Goal: Task Accomplishment & Management: Use online tool/utility

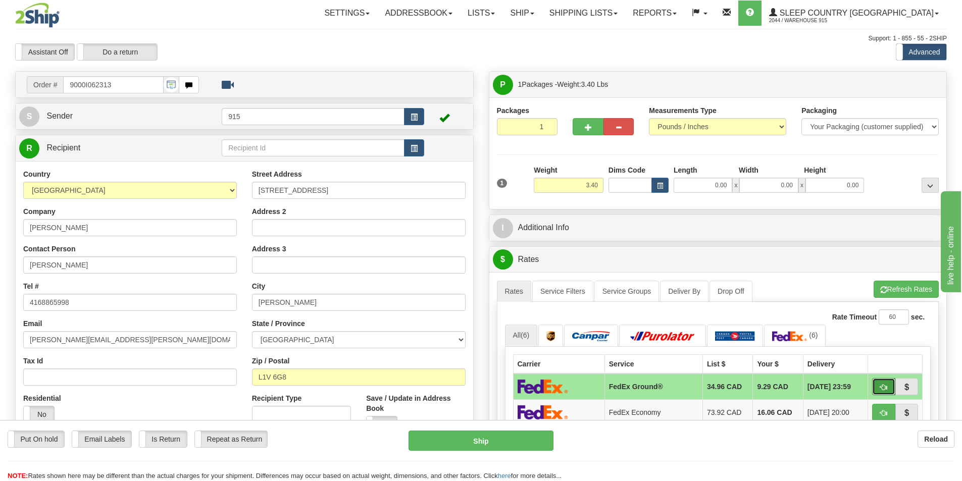
click at [894, 387] on button "button" at bounding box center [883, 386] width 23 height 17
type input "92"
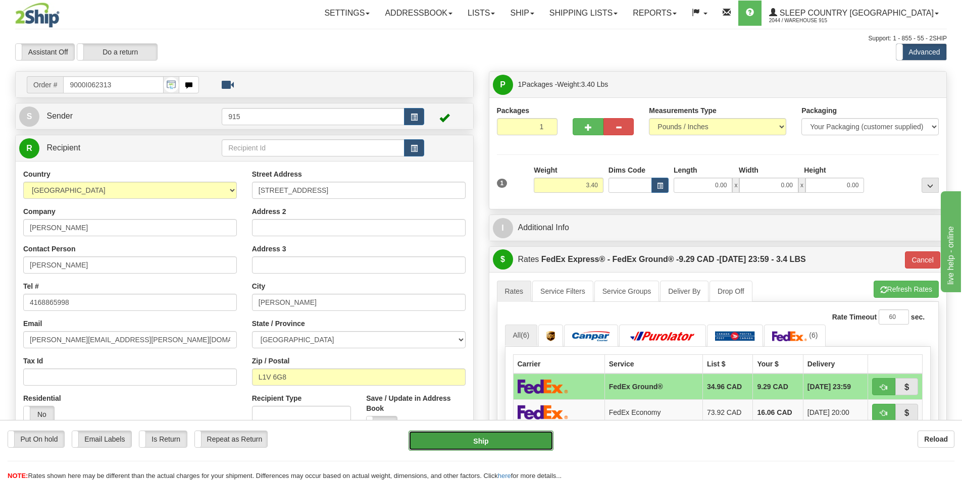
click at [447, 445] on button "Ship" at bounding box center [481, 441] width 145 height 20
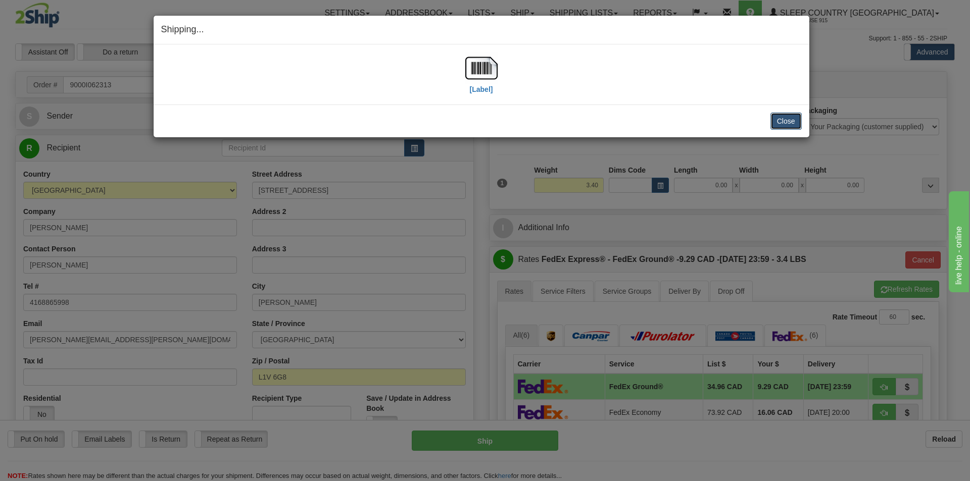
click at [775, 115] on button "Close" at bounding box center [785, 121] width 31 height 17
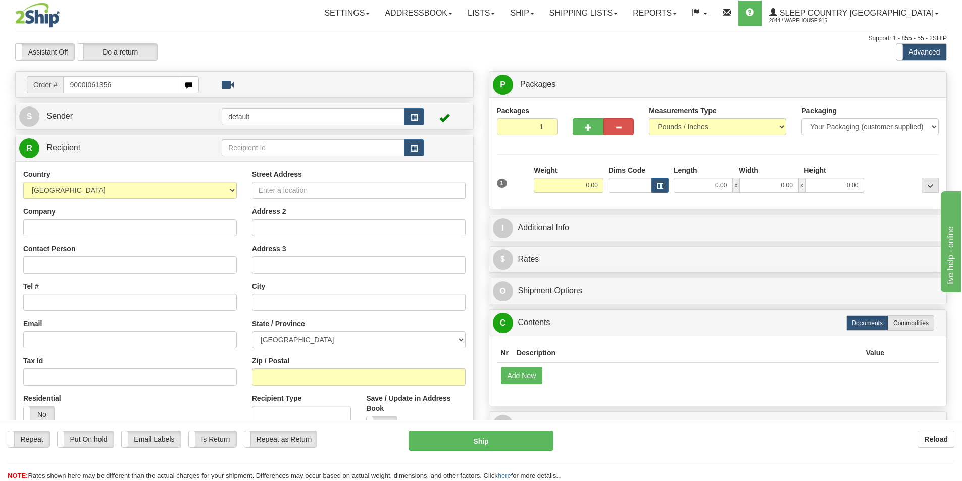
type input "9000I061356"
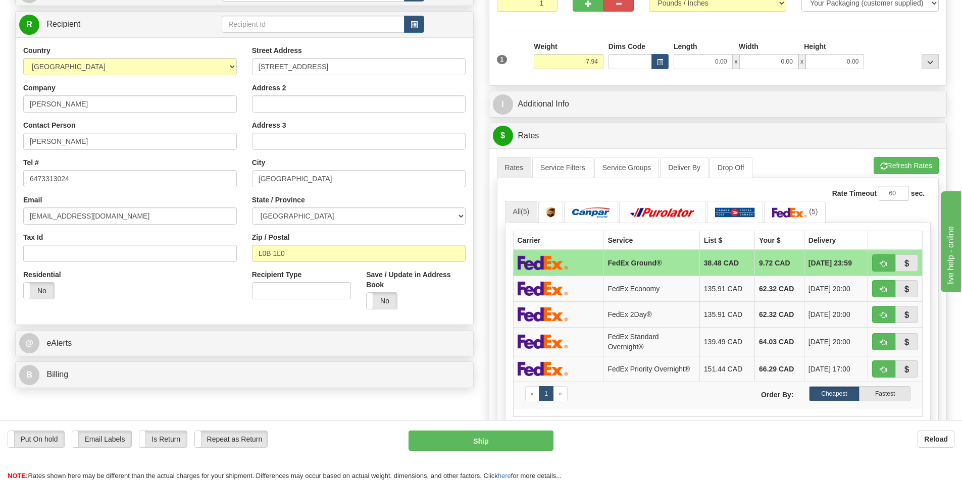
scroll to position [101, 0]
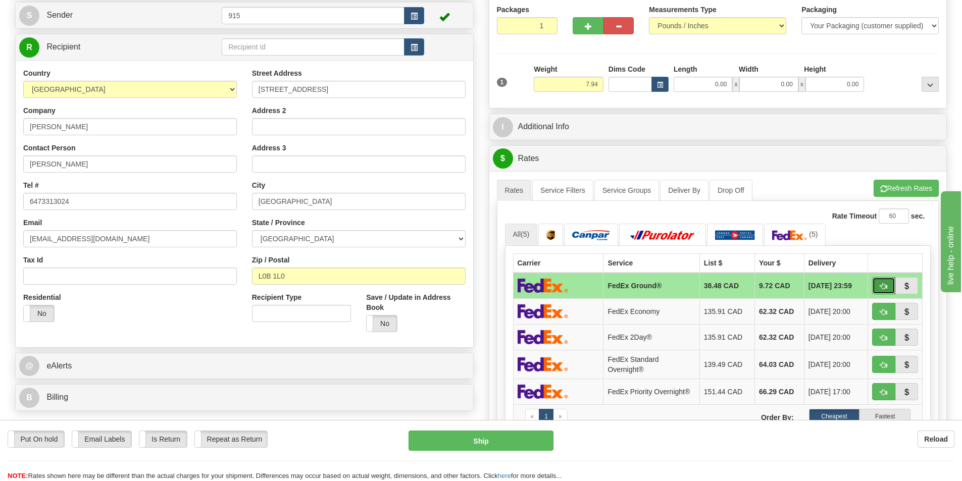
click at [887, 282] on button "button" at bounding box center [883, 285] width 23 height 17
type input "92"
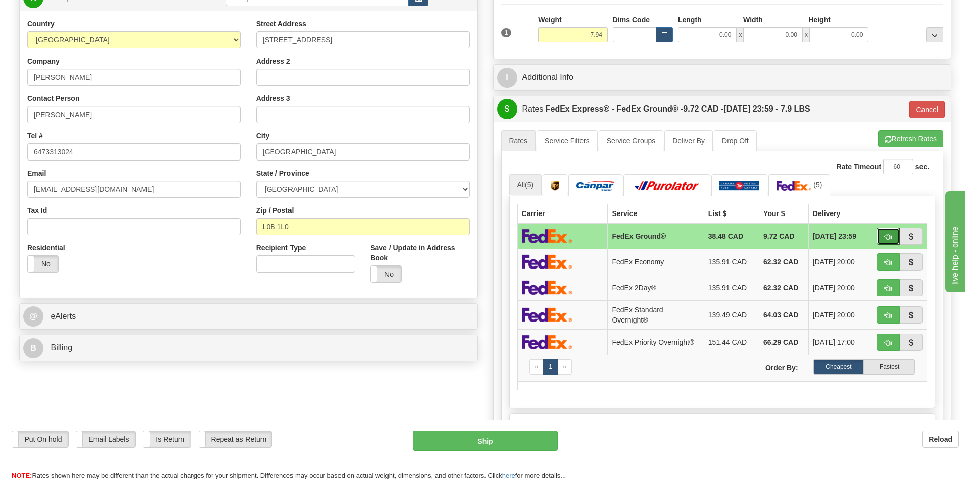
scroll to position [152, 0]
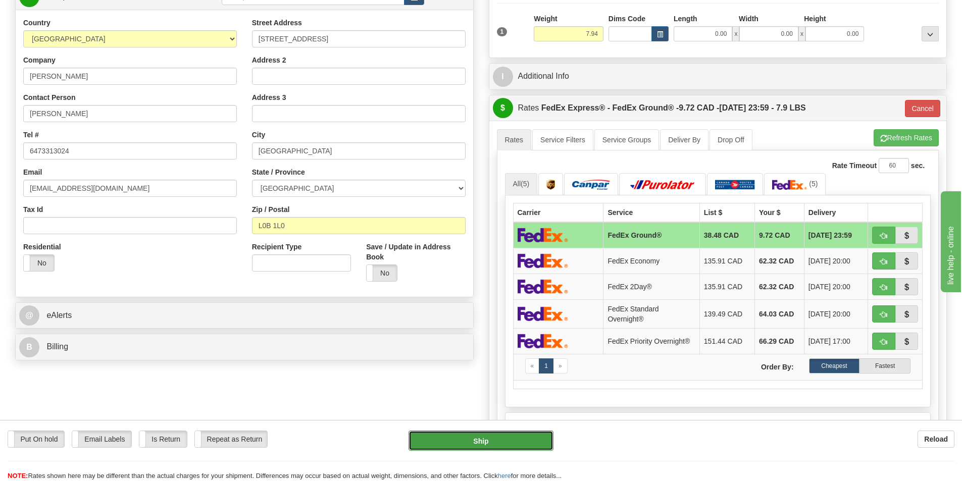
click at [441, 443] on button "Ship" at bounding box center [481, 441] width 145 height 20
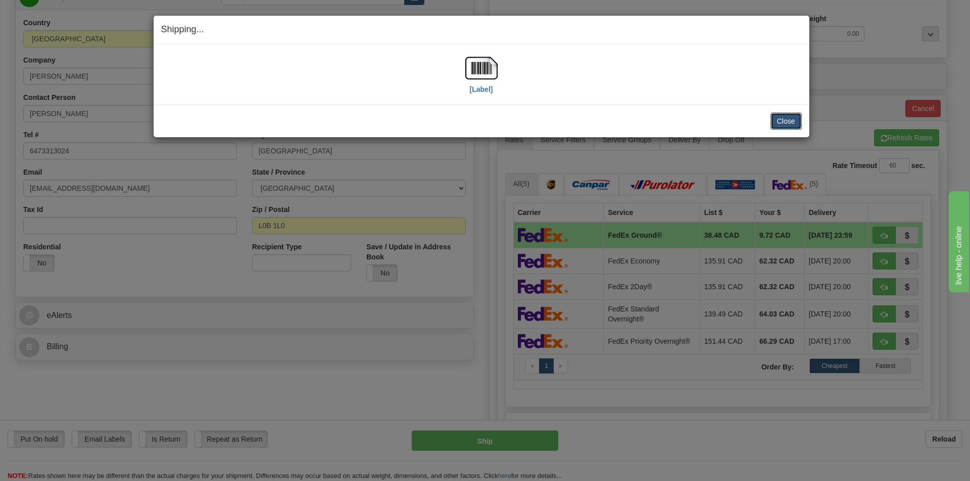
click at [793, 121] on button "Close" at bounding box center [785, 121] width 31 height 17
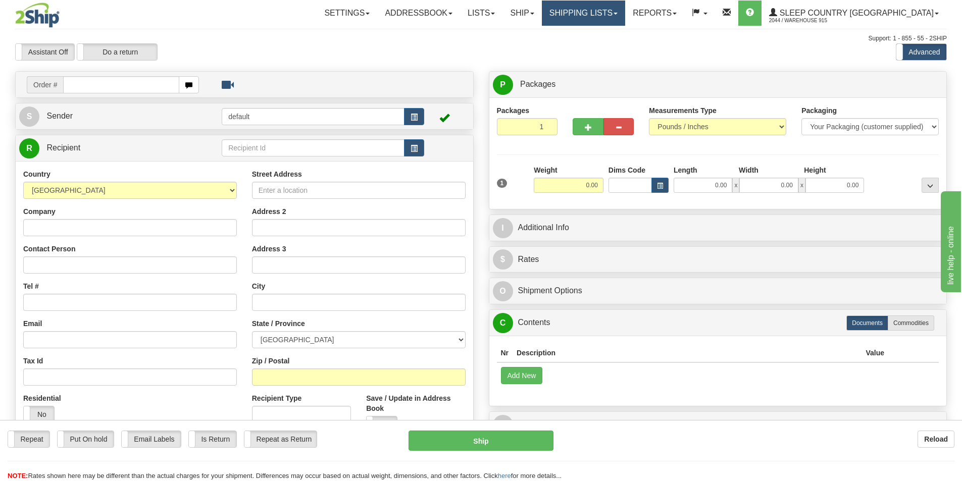
click at [625, 15] on link "Shipping lists" at bounding box center [583, 13] width 83 height 25
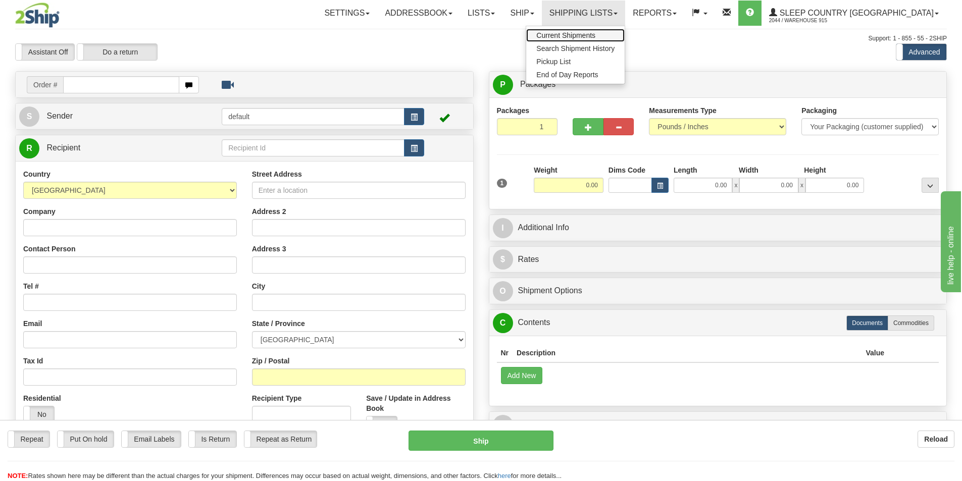
click at [595, 34] on span "Current Shipments" at bounding box center [565, 35] width 59 height 8
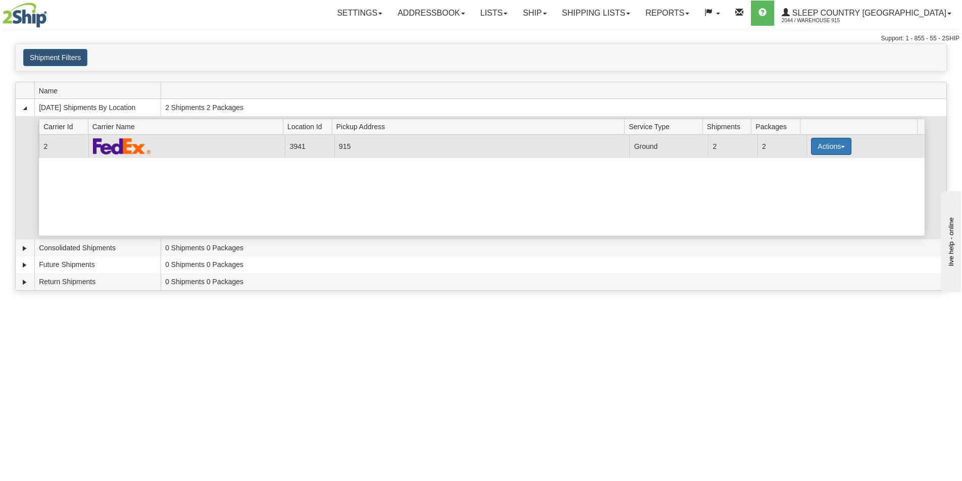
click at [834, 145] on button "Actions" at bounding box center [831, 146] width 40 height 17
click at [822, 220] on link "Print" at bounding box center [810, 218] width 81 height 13
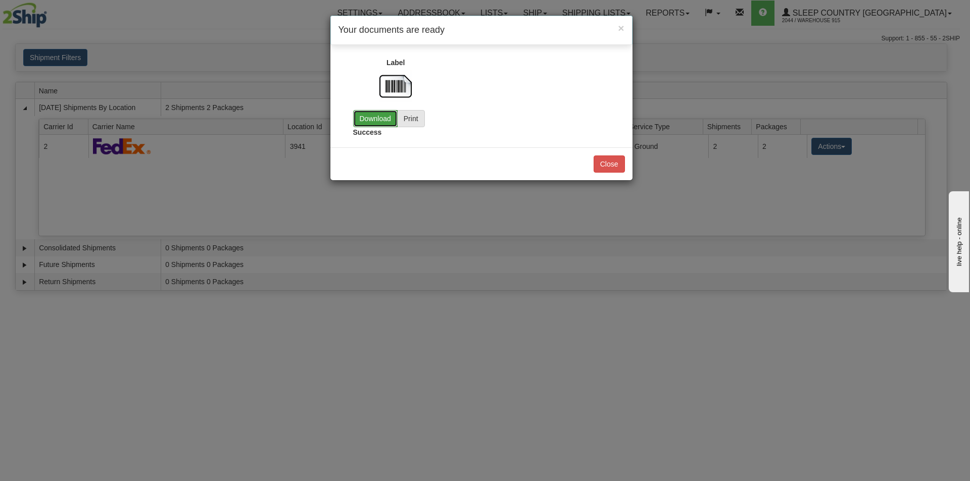
click at [368, 120] on link "Download" at bounding box center [375, 118] width 44 height 17
click at [615, 170] on button "Close" at bounding box center [608, 164] width 31 height 17
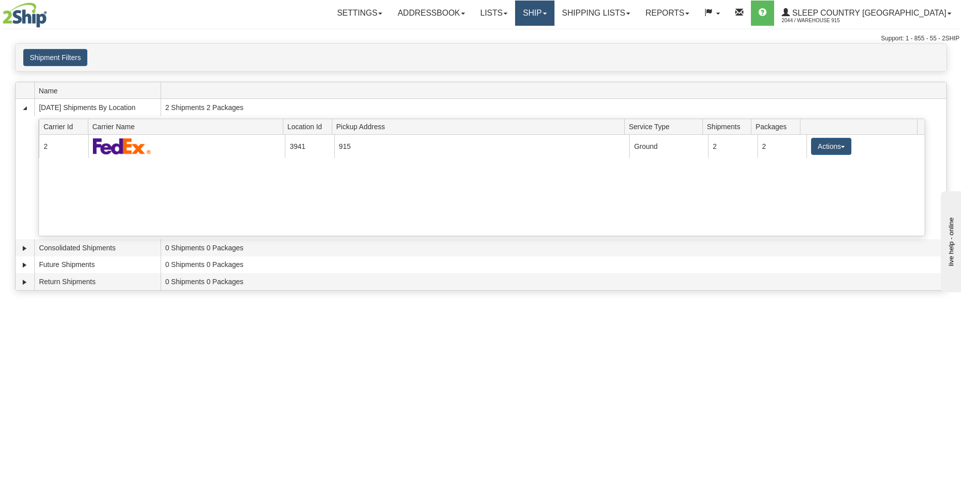
click at [554, 11] on link "Ship" at bounding box center [534, 13] width 39 height 25
click at [555, 27] on ul "Ship Screen OnHold / Order Queue" at bounding box center [508, 42] width 92 height 32
click at [560, 35] on div "Toggle navigation Settings Shipping Preferences Fields Preferences New" at bounding box center [481, 21] width 962 height 43
click at [554, 13] on link "Ship" at bounding box center [534, 13] width 39 height 25
click at [554, 35] on link "Ship Screen" at bounding box center [508, 35] width 91 height 13
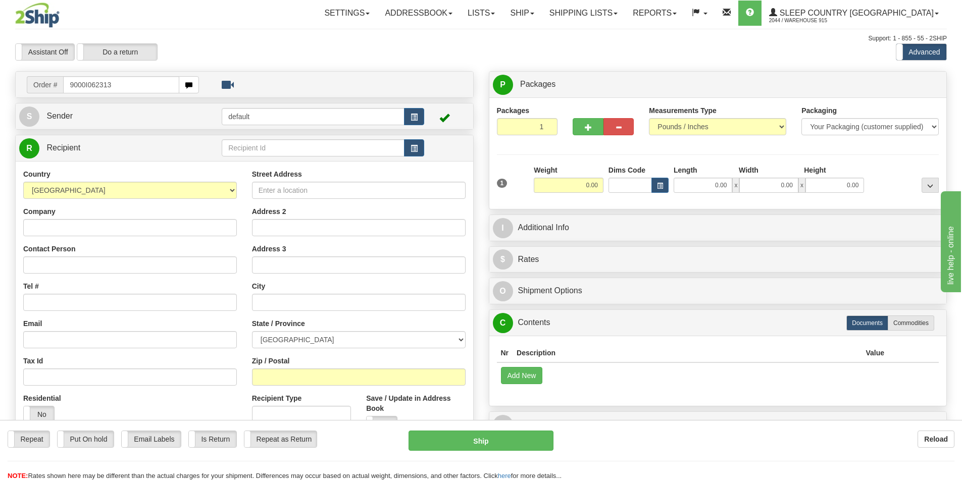
type input "9000I062313"
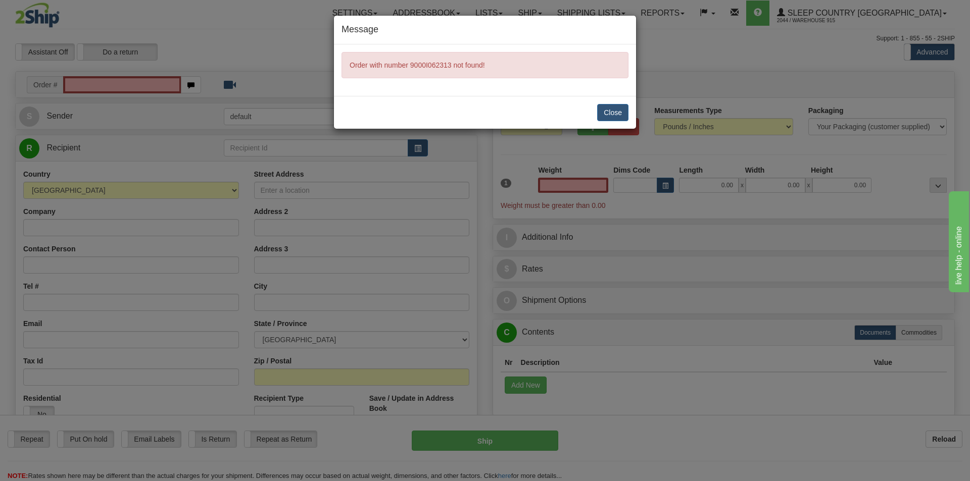
type input "0.00"
click at [604, 109] on button "Close" at bounding box center [612, 112] width 31 height 17
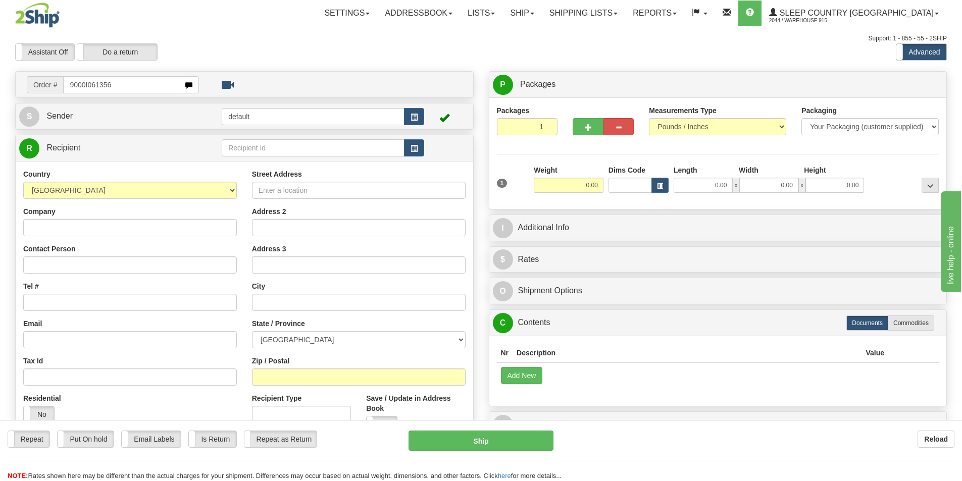
type input "9000I061356"
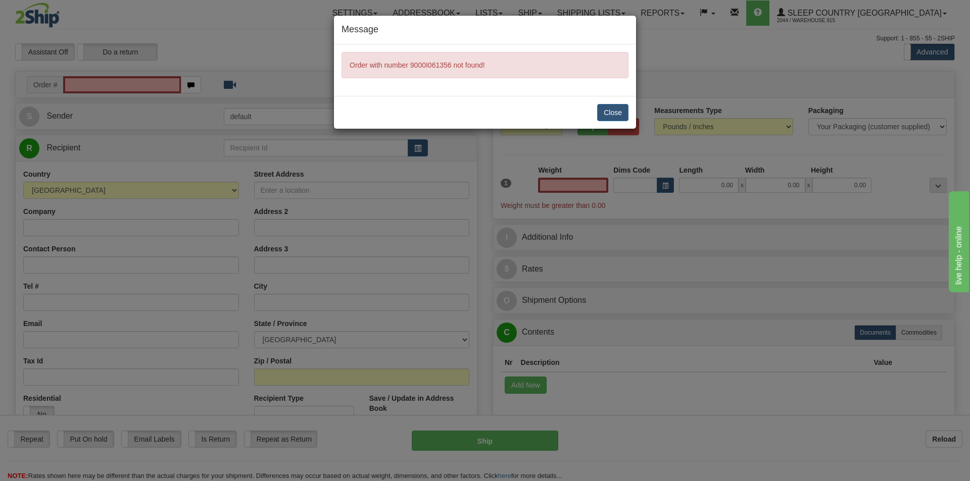
type input "0.00"
click at [605, 112] on button "Close" at bounding box center [612, 112] width 31 height 17
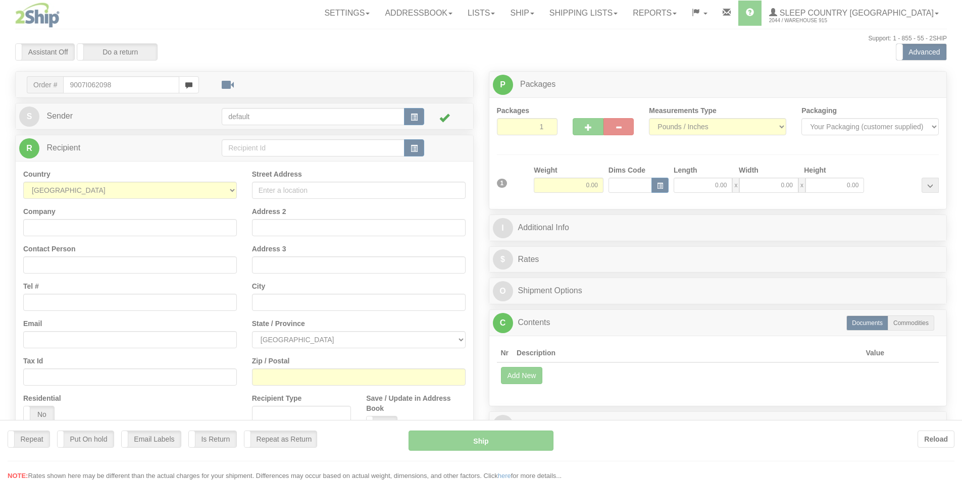
type input "9007I062098"
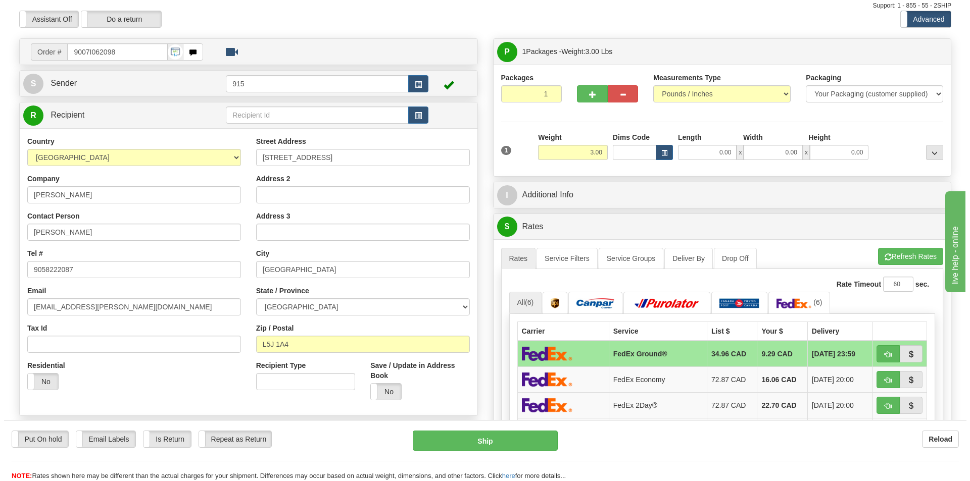
scroll to position [51, 0]
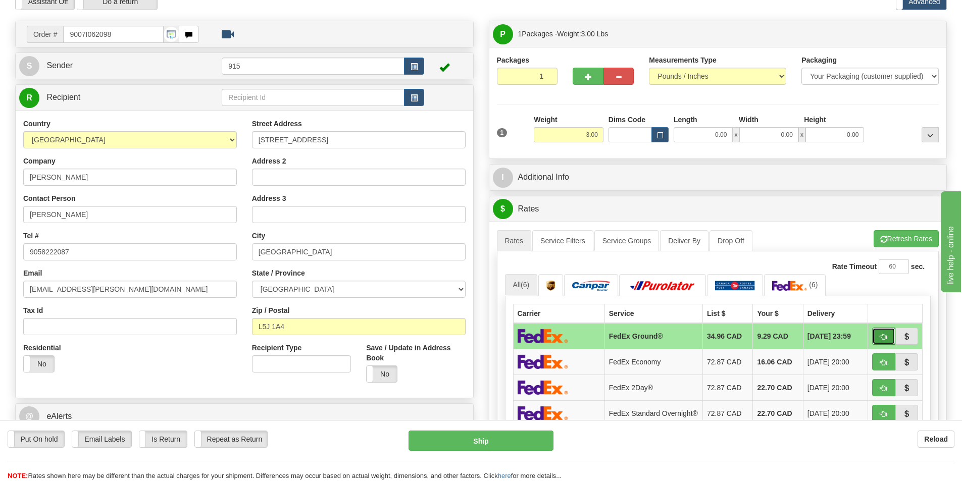
click at [878, 331] on button "button" at bounding box center [883, 336] width 23 height 17
type input "92"
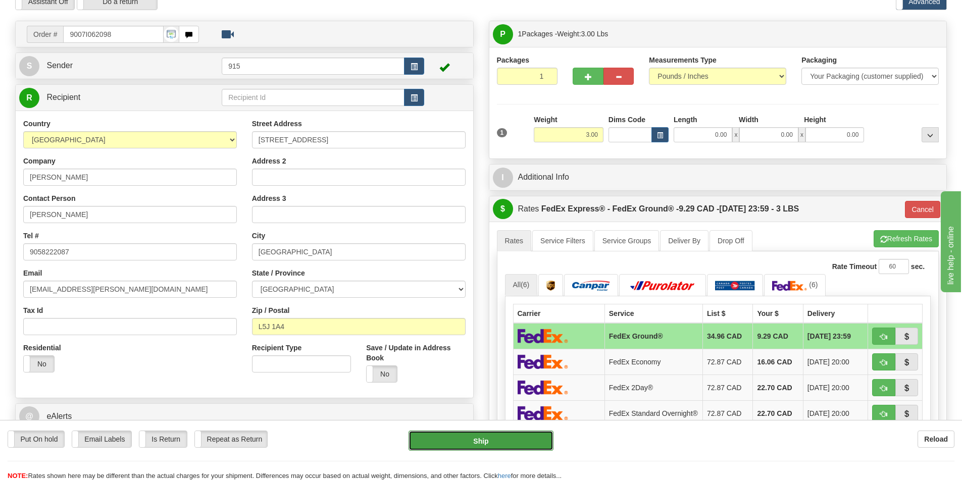
click at [499, 442] on button "Ship" at bounding box center [481, 441] width 145 height 20
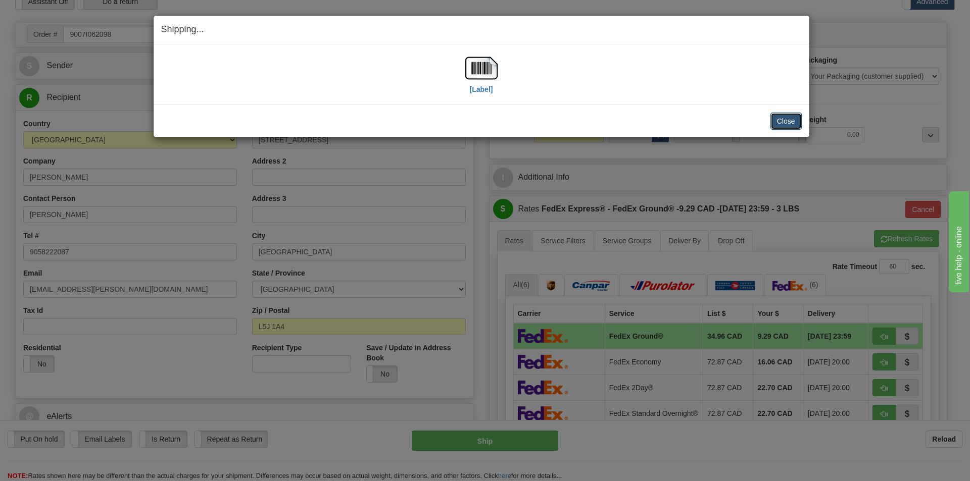
click at [788, 126] on button "Close" at bounding box center [785, 121] width 31 height 17
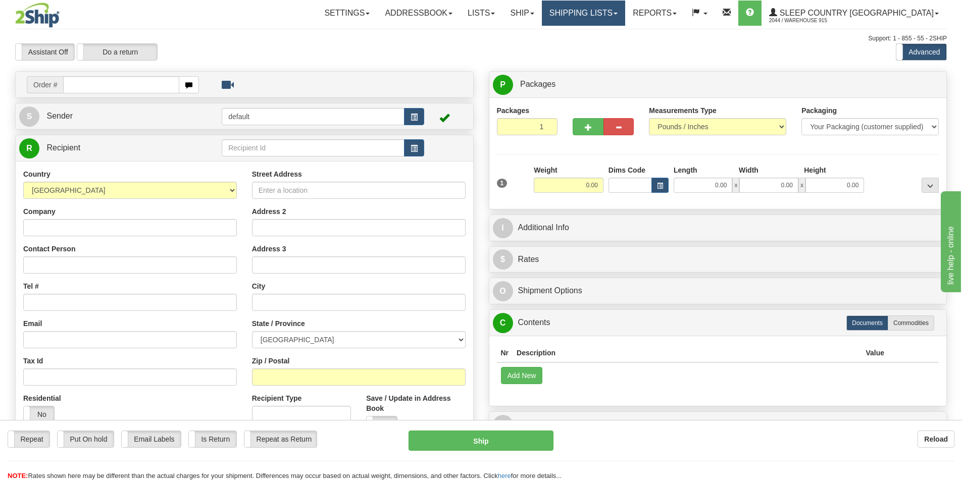
click at [611, 10] on link "Shipping lists" at bounding box center [583, 13] width 83 height 25
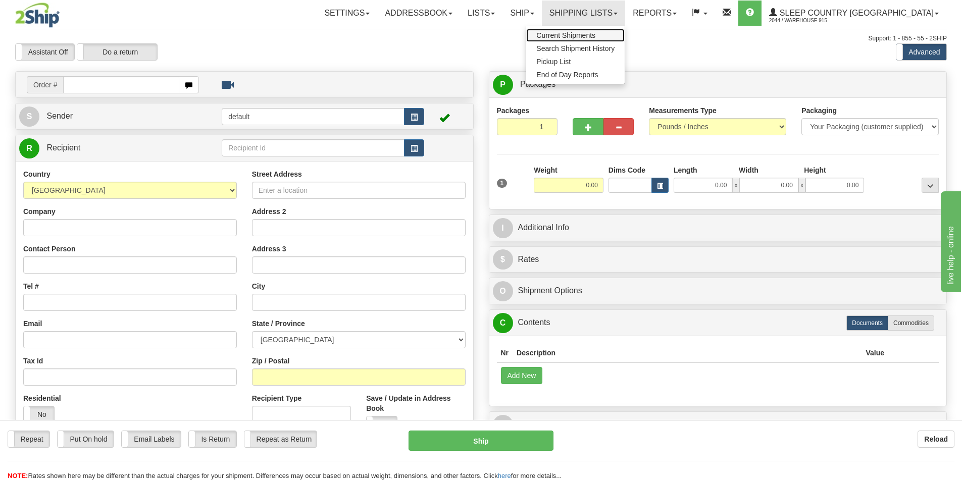
click at [595, 34] on span "Current Shipments" at bounding box center [565, 35] width 59 height 8
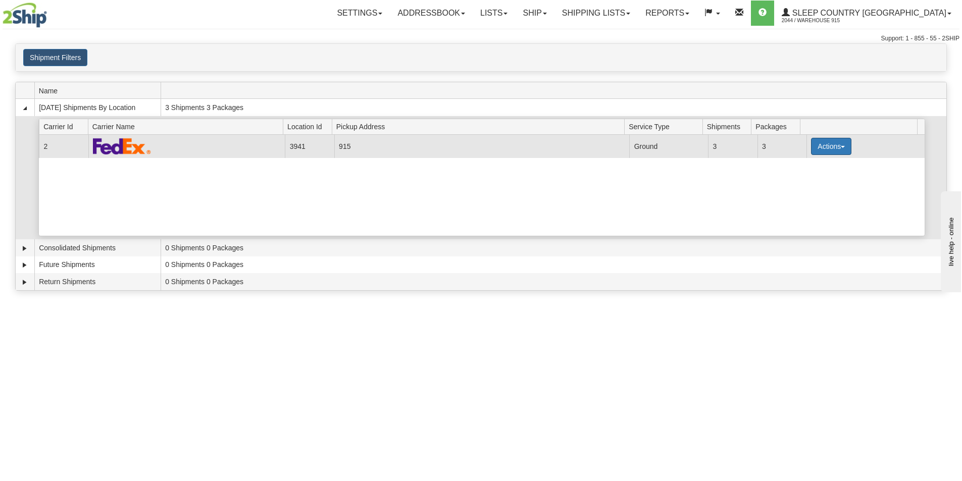
click at [834, 145] on button "Actions" at bounding box center [831, 146] width 40 height 17
click at [800, 217] on span "Print" at bounding box center [790, 217] width 21 height 7
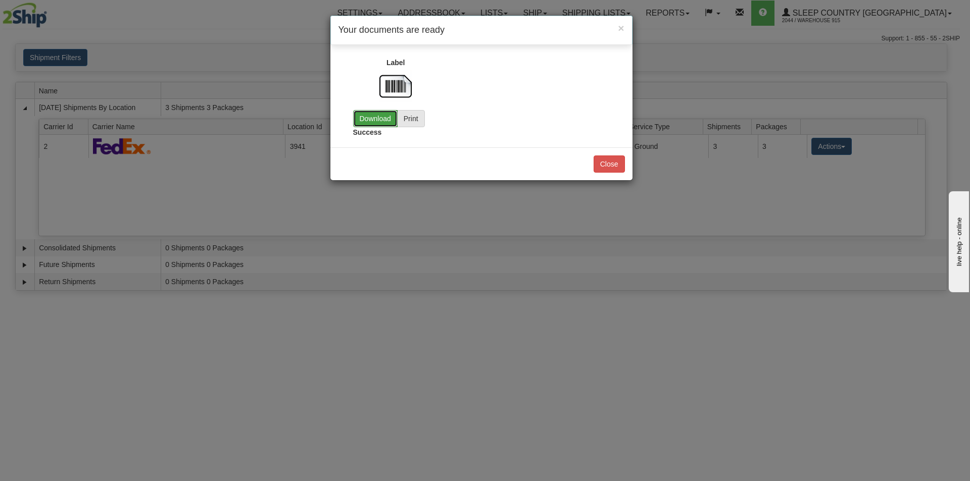
click at [383, 120] on link "Download" at bounding box center [375, 118] width 44 height 17
click at [615, 164] on button "Close" at bounding box center [608, 164] width 31 height 17
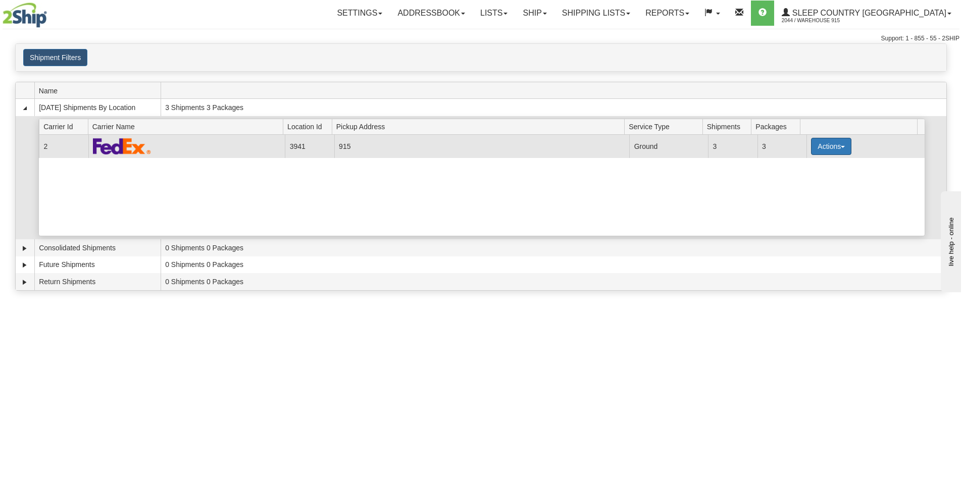
click at [841, 147] on span "button" at bounding box center [843, 147] width 4 height 2
click at [809, 179] on link "Close" at bounding box center [810, 178] width 81 height 13
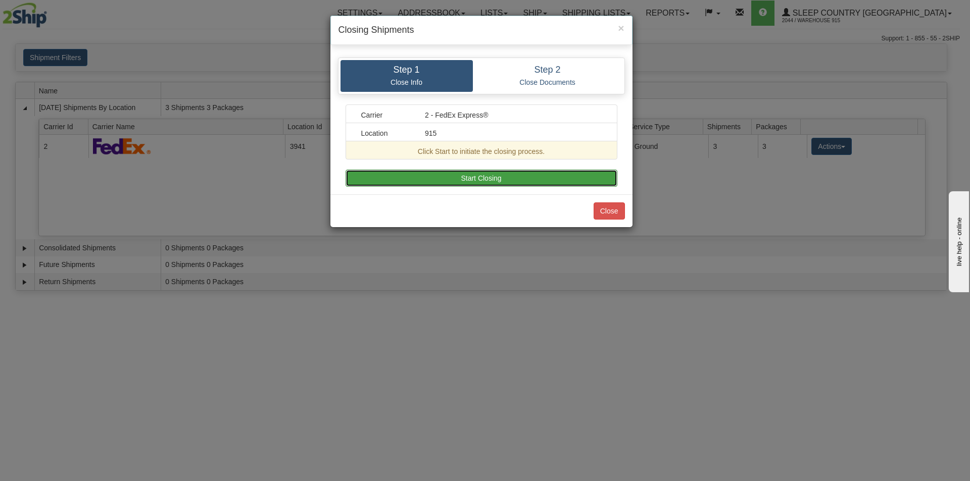
click at [427, 180] on button "Start Closing" at bounding box center [481, 178] width 272 height 17
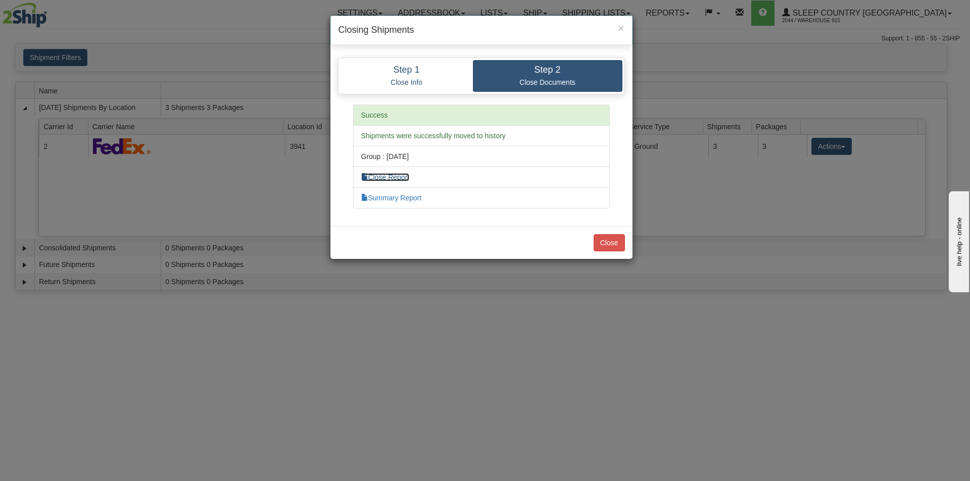
click at [403, 176] on link "Close Report" at bounding box center [385, 177] width 48 height 8
click at [612, 245] on button "Close" at bounding box center [608, 242] width 31 height 17
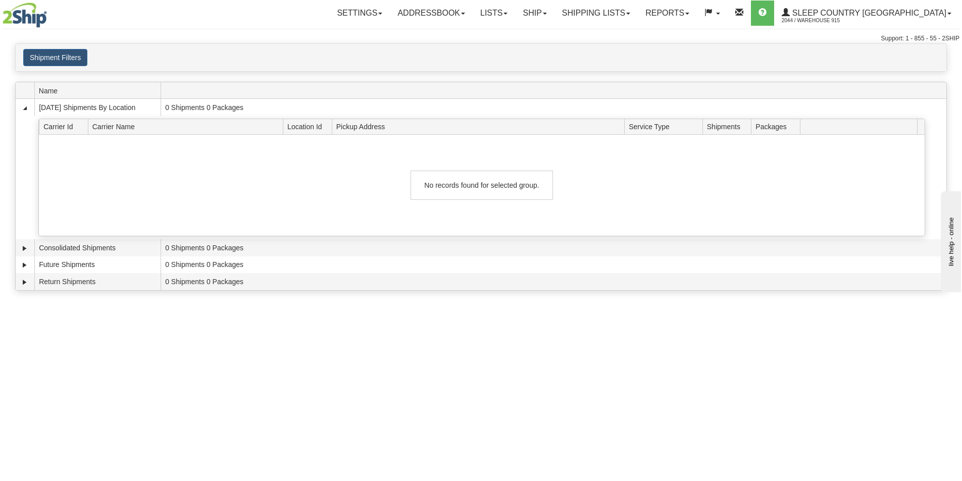
click at [338, 354] on div "Toggle navigation Settings Shipping Preferences Fields Preferences New Recipien…" at bounding box center [481, 240] width 962 height 481
